Goal: Check status: Check status

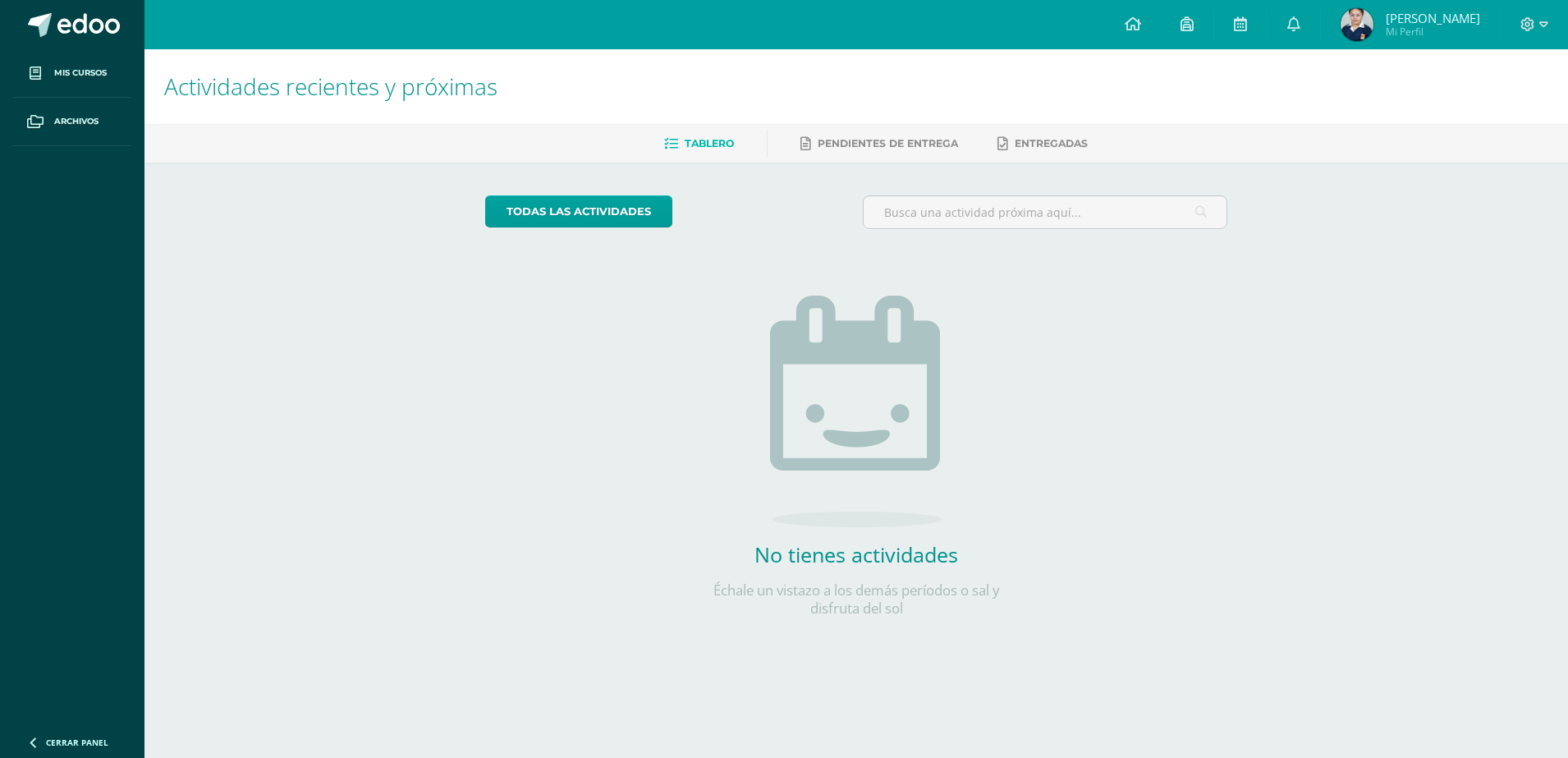
drag, startPoint x: 1392, startPoint y: 27, endPoint x: 1399, endPoint y: 47, distance: 21.2
click at [1373, 26] on img at bounding box center [1356, 24] width 33 height 33
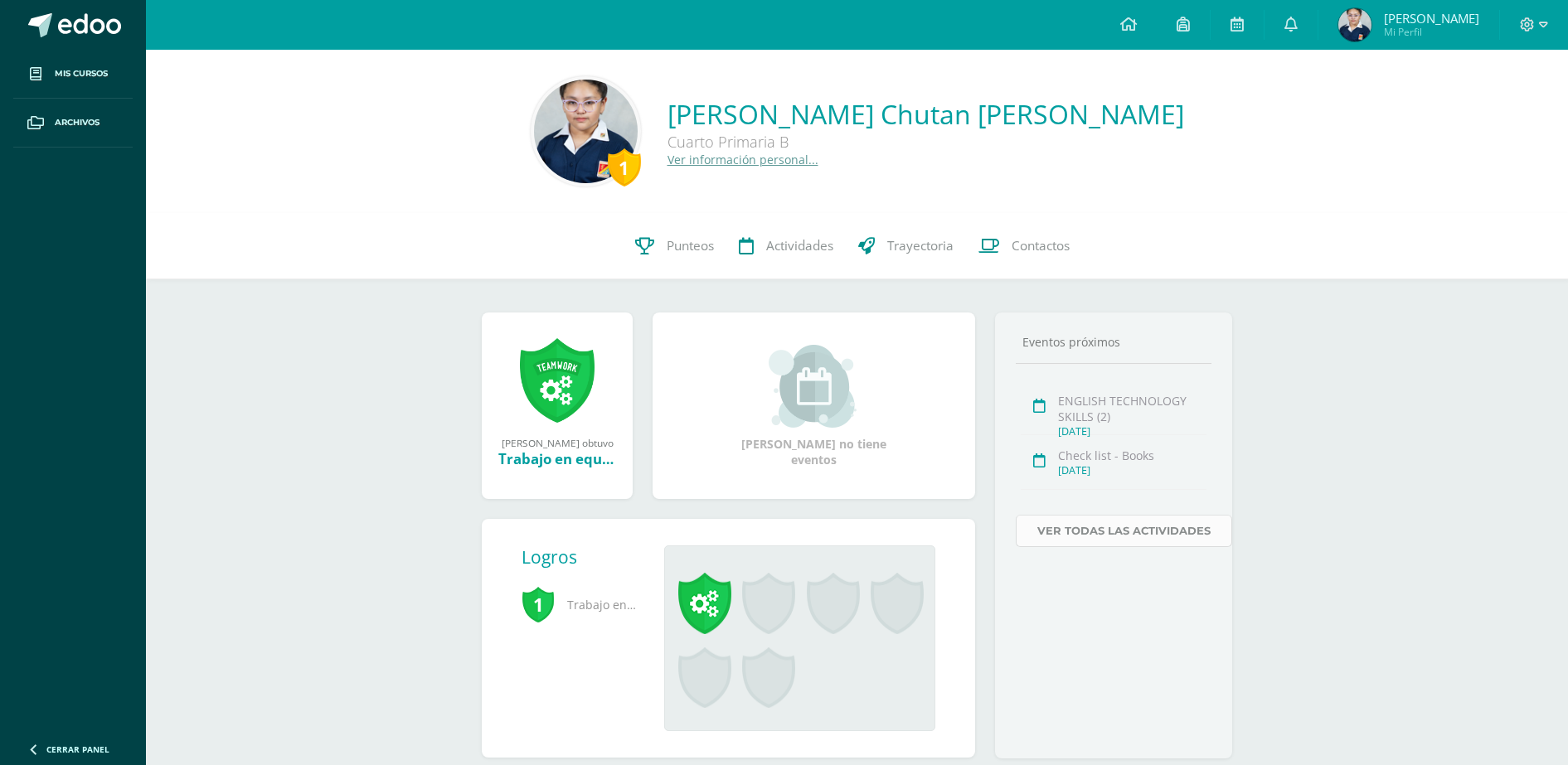
click at [1091, 531] on link "Ver todas las actividades" at bounding box center [1124, 531] width 217 height 32
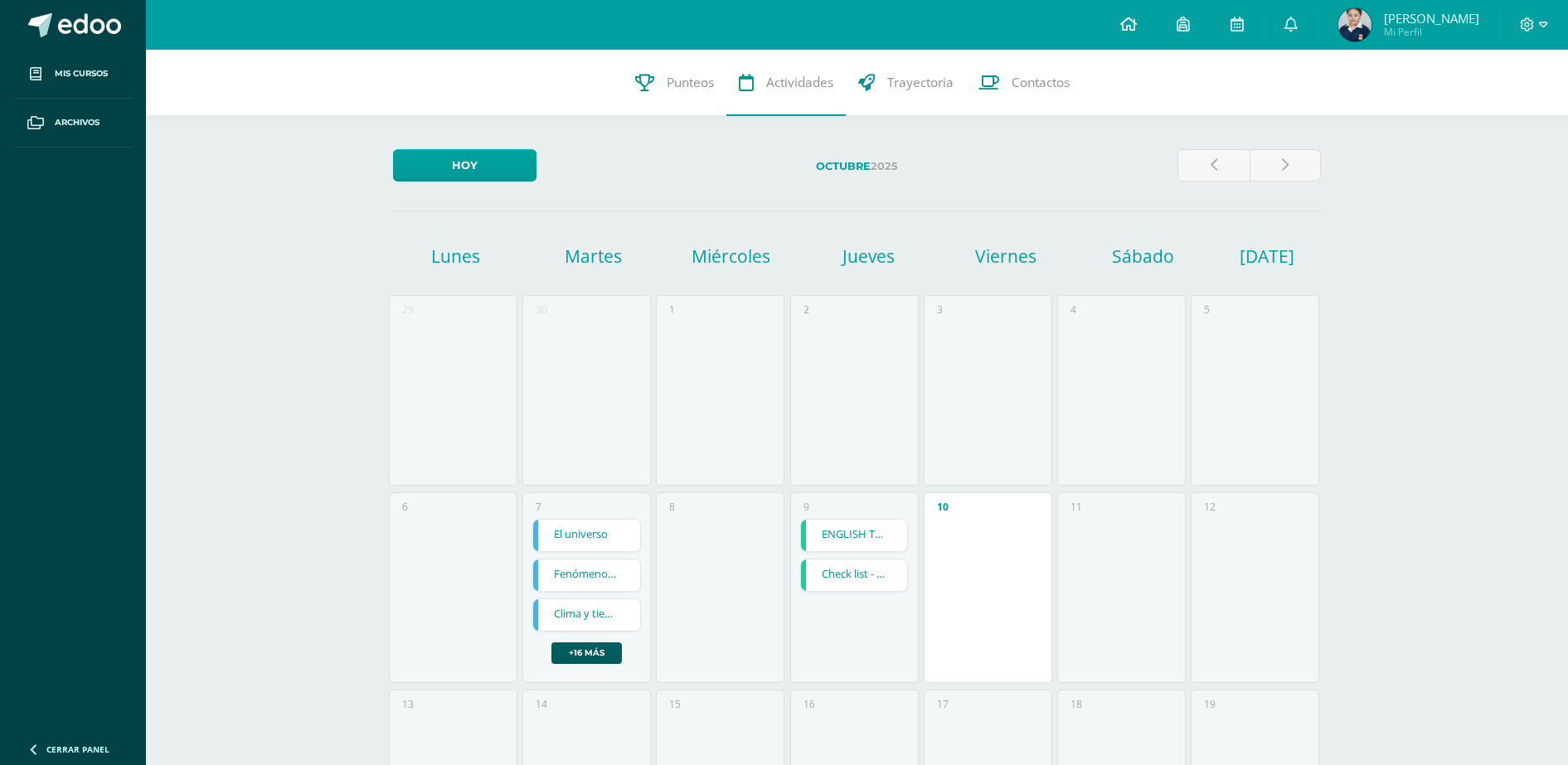
click at [1137, 23] on icon at bounding box center [1127, 24] width 16 height 15
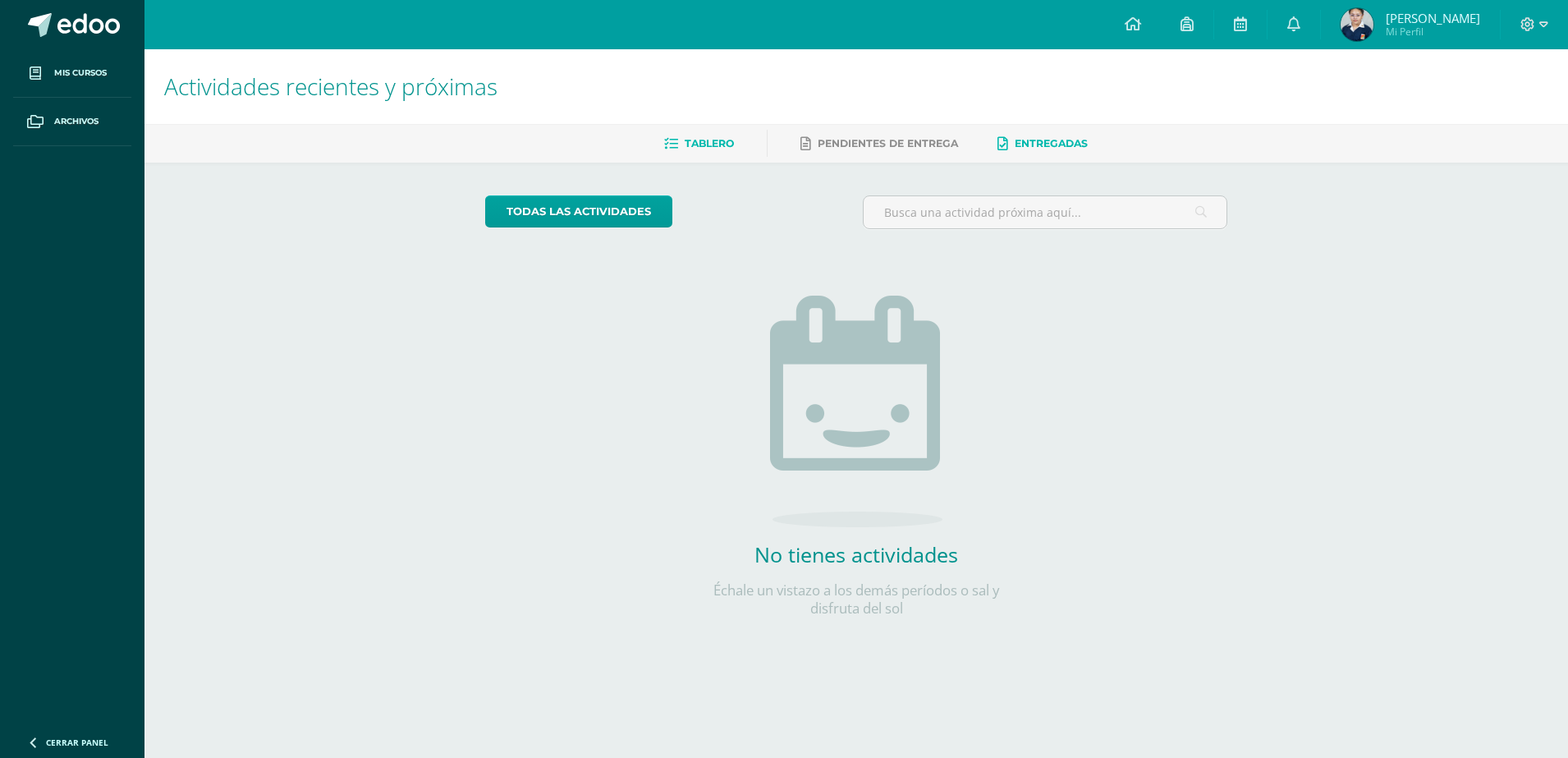
click at [1063, 145] on span "Entregadas" at bounding box center [1052, 143] width 73 height 12
click at [894, 141] on span "Pendientes de entrega" at bounding box center [887, 143] width 140 height 12
click at [1546, 22] on icon at bounding box center [1544, 24] width 9 height 6
click at [1462, 251] on div "Actividades recientes y próximas Tablero Pendientes de entrega Entregadas todas…" at bounding box center [857, 358] width 1424 height 620
click at [669, 141] on icon at bounding box center [671, 144] width 14 height 14
